Goal: Transaction & Acquisition: Purchase product/service

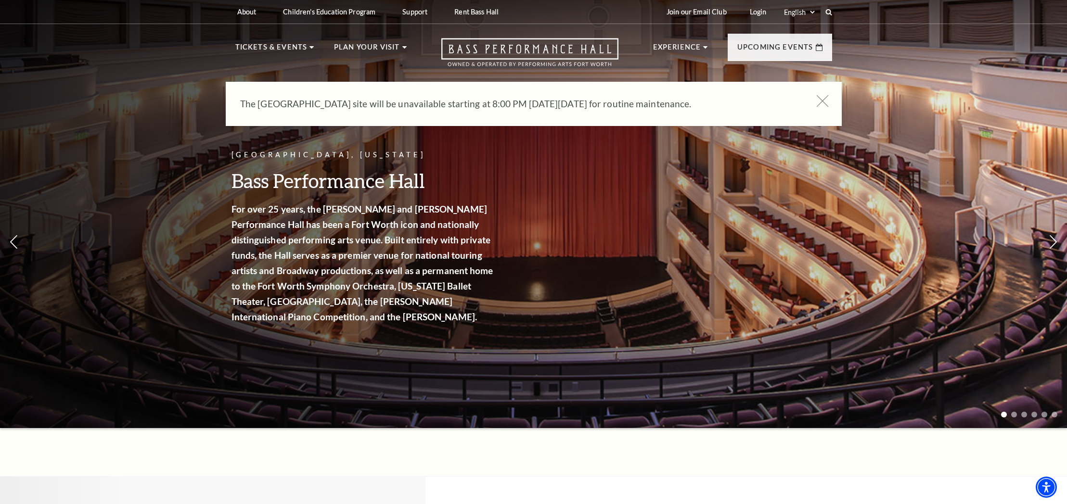
click at [818, 104] on icon at bounding box center [822, 101] width 12 height 12
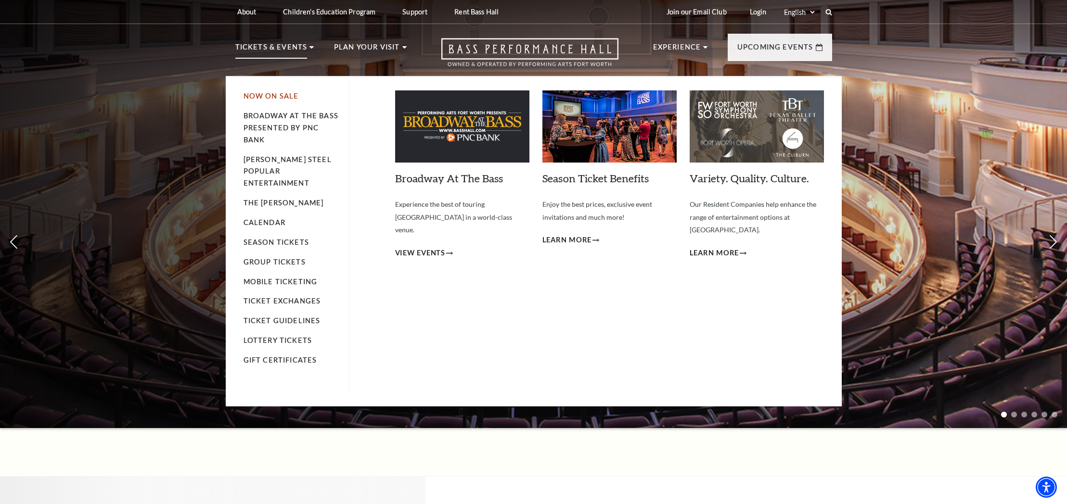
click at [272, 99] on link "Now On Sale" at bounding box center [270, 96] width 55 height 8
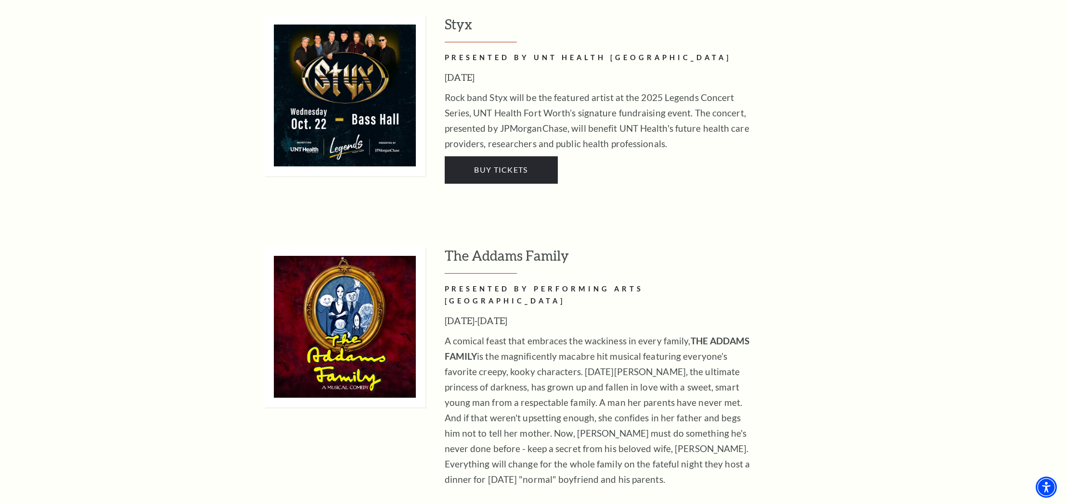
scroll to position [2202, 0]
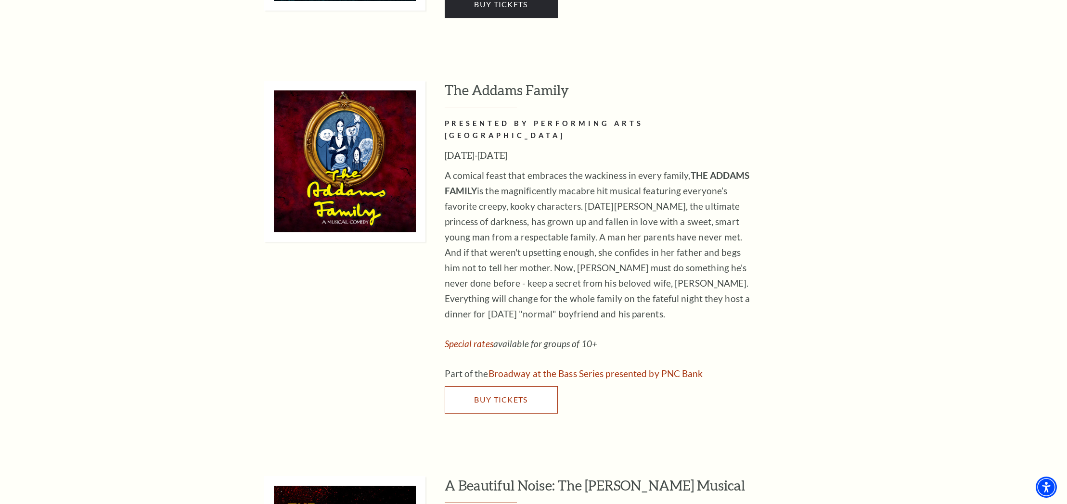
click at [531, 386] on link "Buy Tickets" at bounding box center [501, 399] width 113 height 27
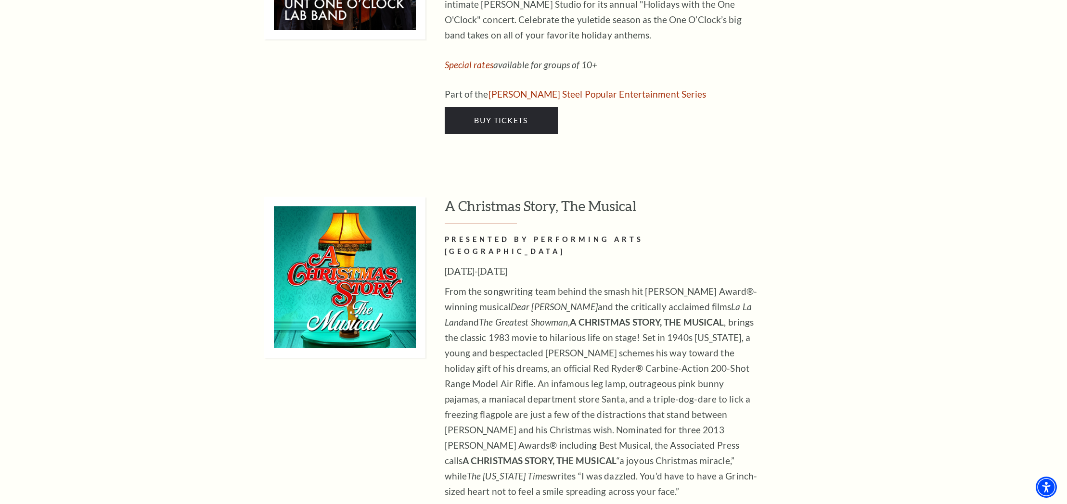
scroll to position [4219, 0]
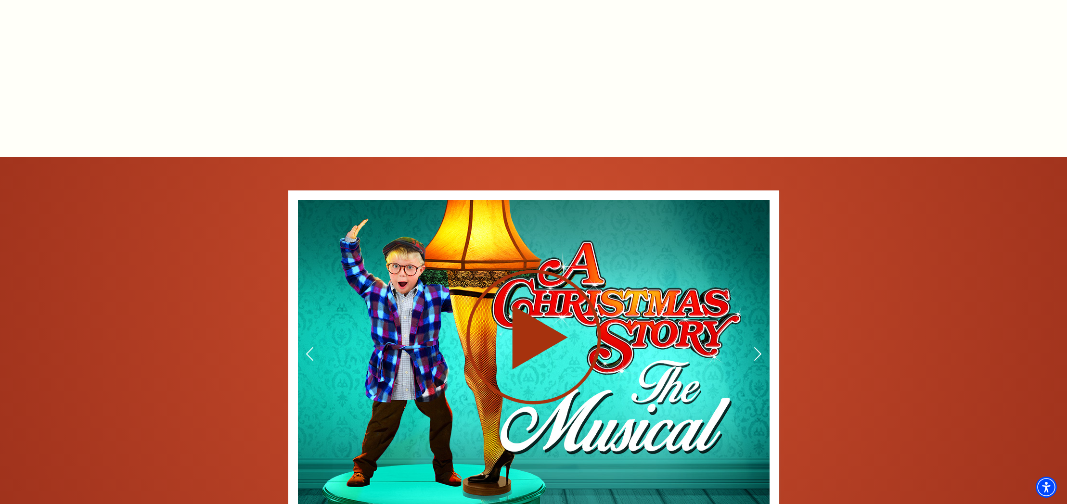
scroll to position [1111, 0]
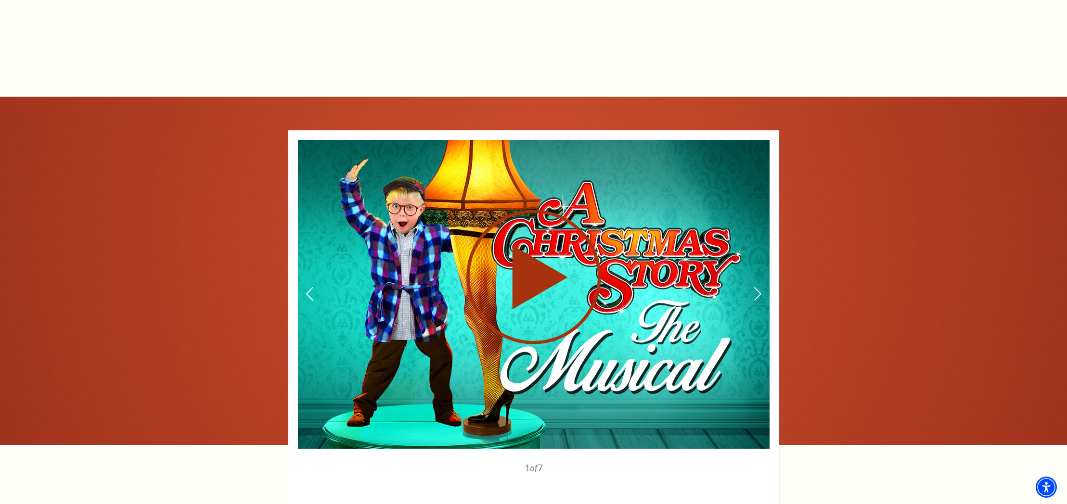
click at [522, 278] on use at bounding box center [533, 277] width 135 height 135
